Goal: Task Accomplishment & Management: Manage account settings

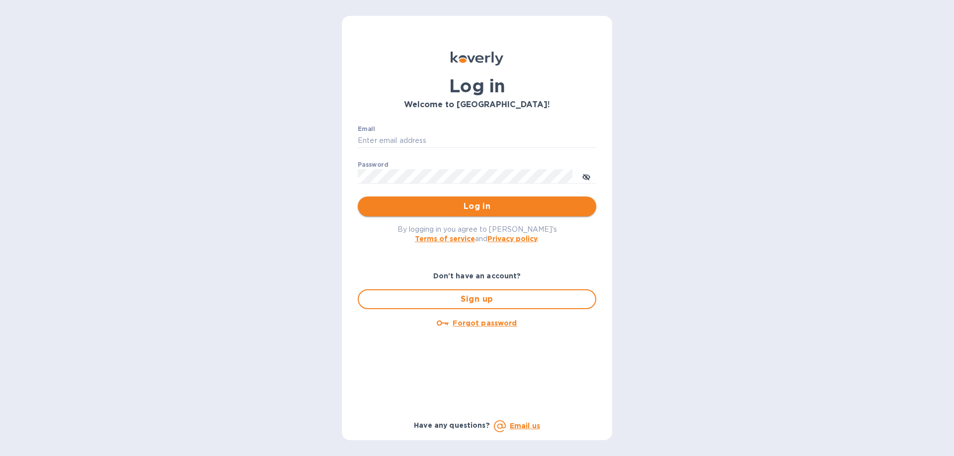
type input "[EMAIL_ADDRESS][DOMAIN_NAME]"
click at [482, 206] on span "Log in" at bounding box center [477, 207] width 223 height 12
